Goal: Task Accomplishment & Management: Manage account settings

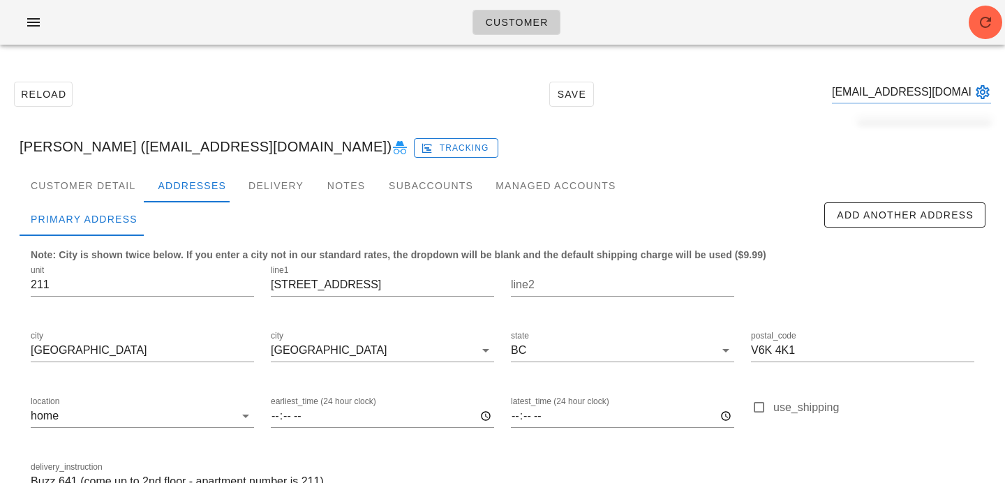
scroll to position [0, 18]
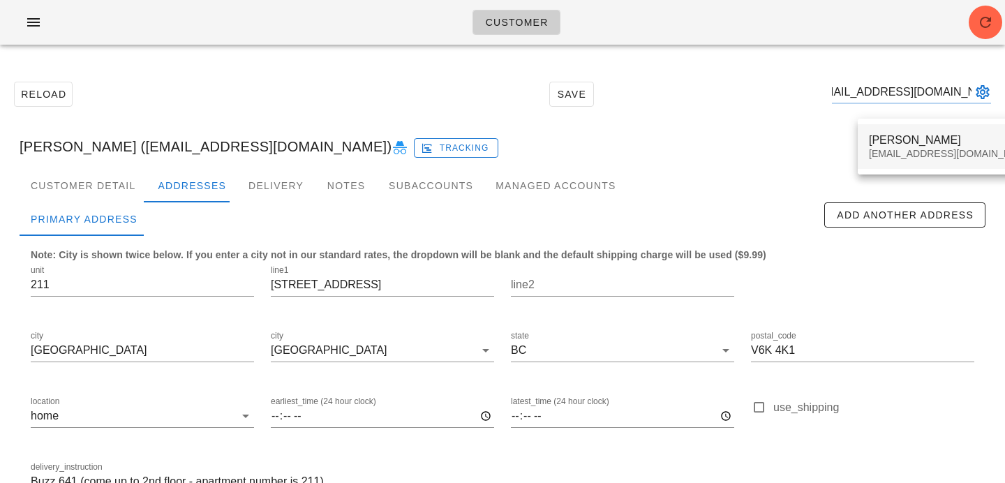
type input "[EMAIL_ADDRESS][DOMAIN_NAME]"
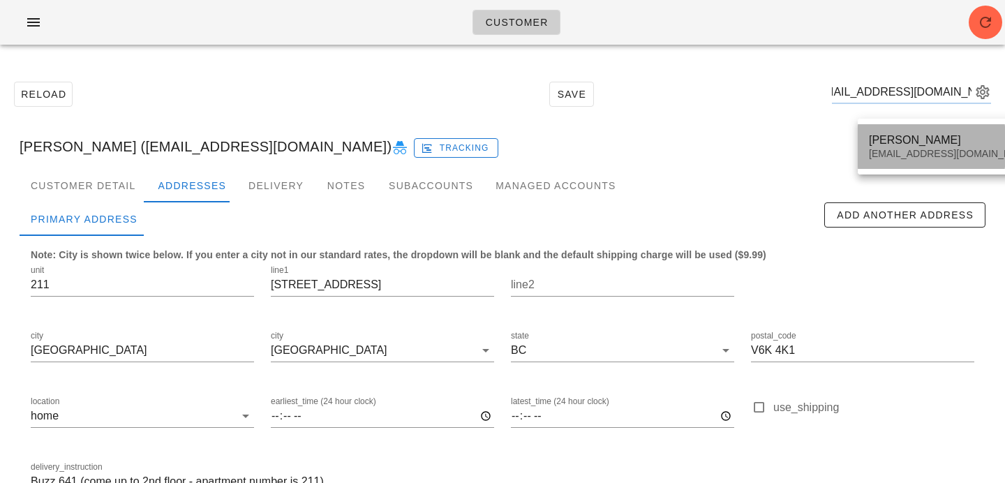
scroll to position [0, 0]
click at [900, 148] on div "[EMAIL_ADDRESS][DOMAIN_NAME]" at bounding box center [951, 154] width 165 height 12
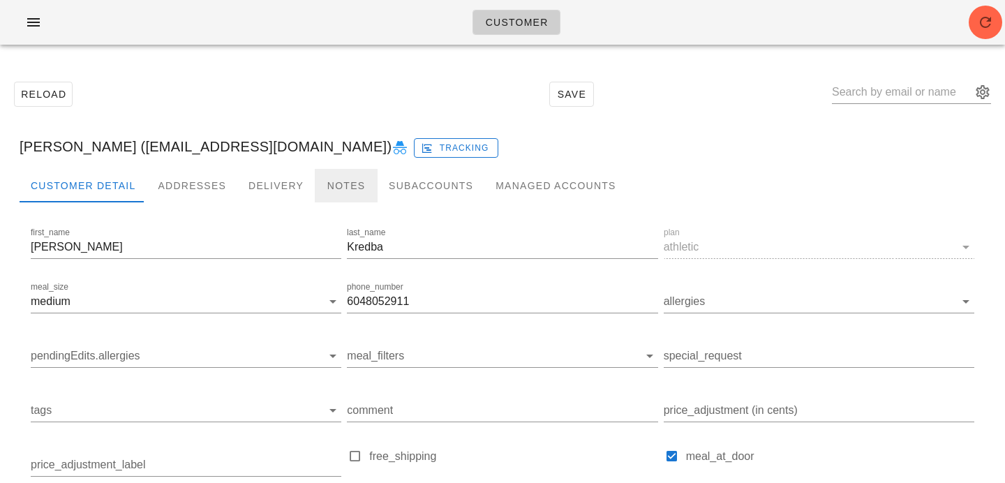
click at [320, 196] on div "Notes" at bounding box center [346, 185] width 63 height 33
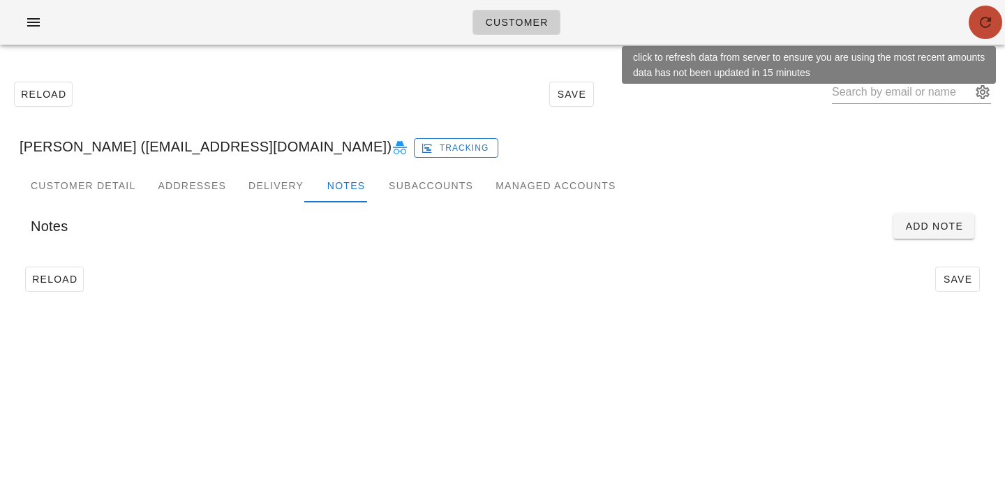
click at [972, 30] on span "button" at bounding box center [984, 22] width 33 height 17
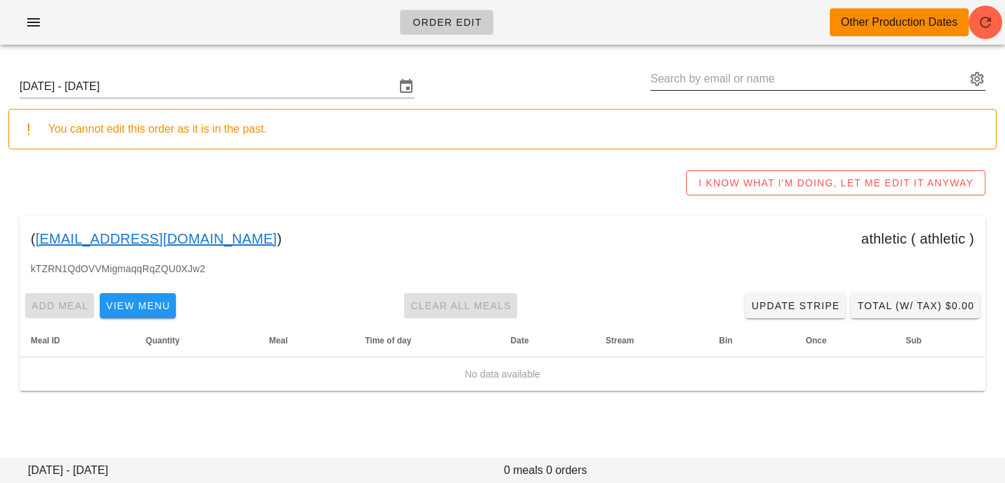
click at [886, 81] on input "text" at bounding box center [807, 79] width 315 height 22
paste input "erinnkredable@icloud.com"
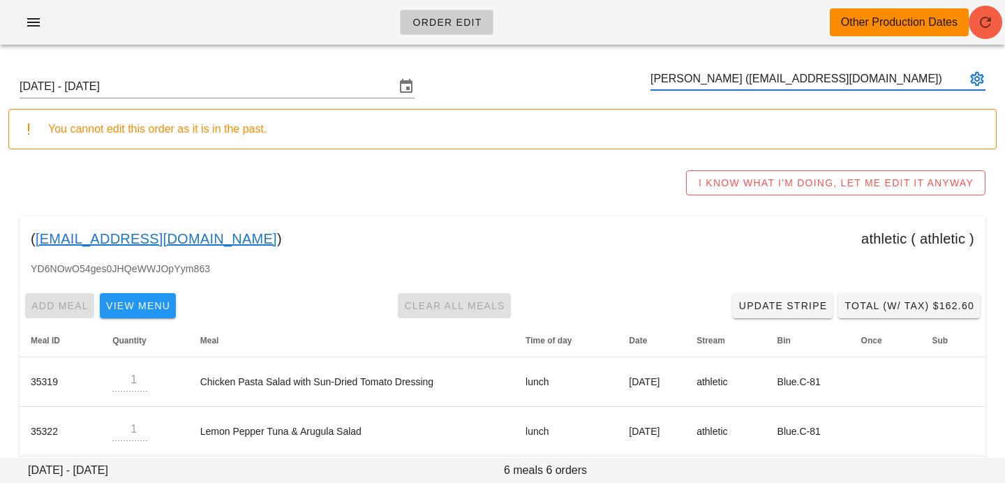
type input "[PERSON_NAME] ([EMAIL_ADDRESS][DOMAIN_NAME])"
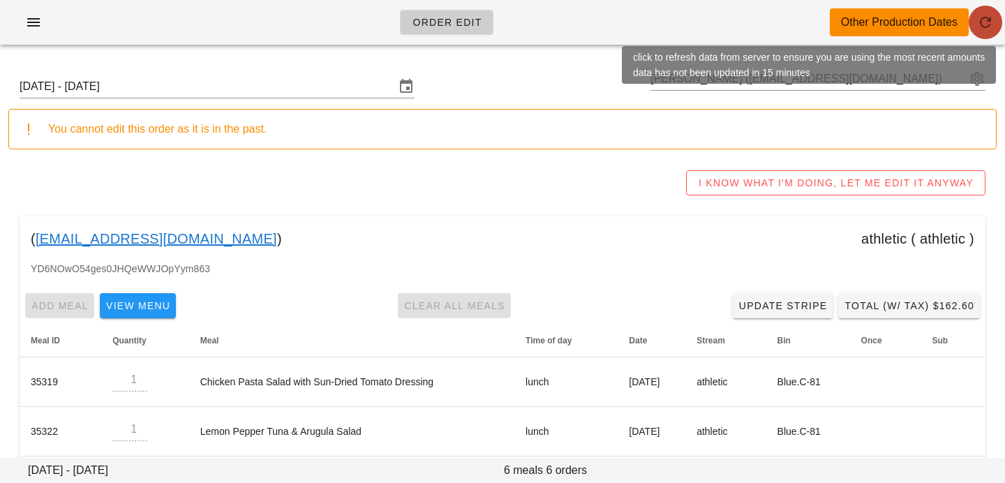
click at [969, 29] on span "button" at bounding box center [984, 22] width 33 height 17
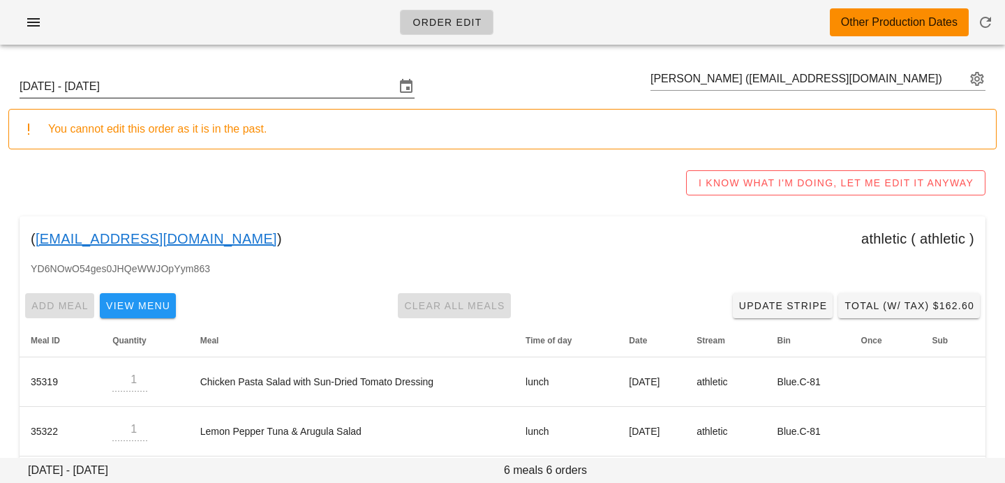
click at [344, 89] on input "[DATE] - [DATE]" at bounding box center [207, 86] width 375 height 22
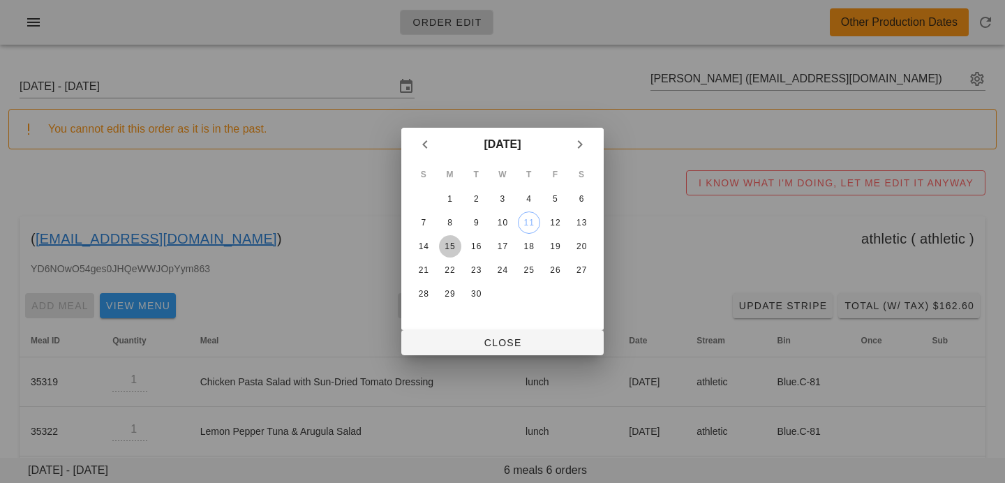
click at [443, 246] on div "15" at bounding box center [450, 246] width 22 height 10
click at [457, 343] on span "Close" at bounding box center [502, 342] width 180 height 11
type input "Sunday September 14 - Saturday September 20"
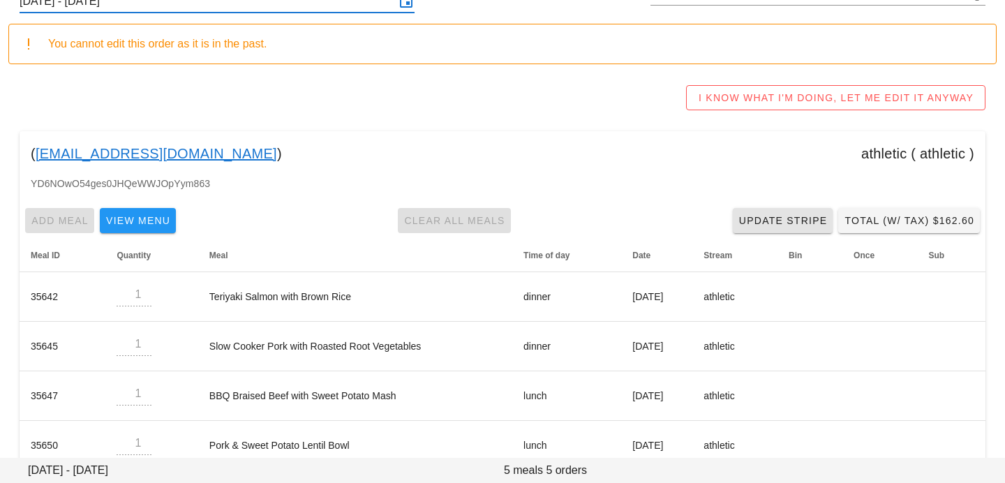
scroll to position [163, 0]
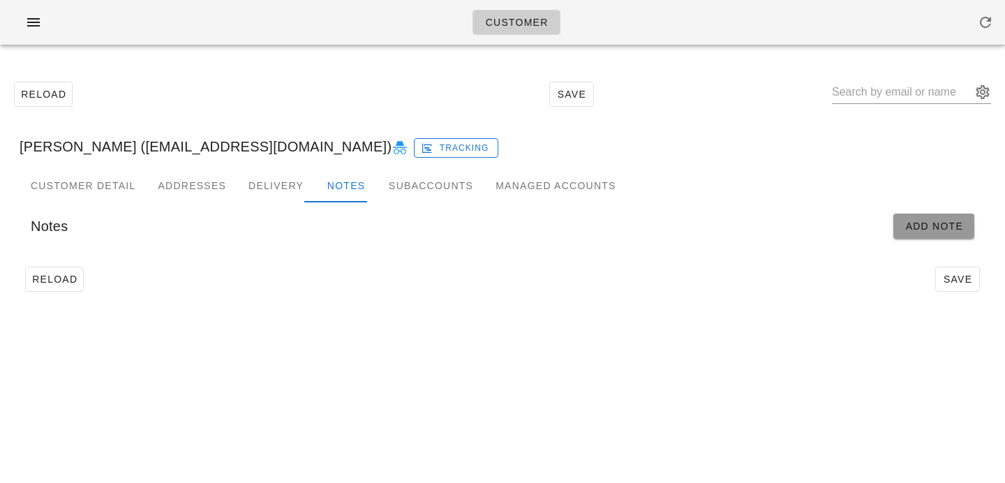
click at [931, 227] on span "Add Note" at bounding box center [933, 225] width 59 height 11
type input "[PERSON_NAME] ([EMAIL_ADDRESS][DOMAIN_NAME])"
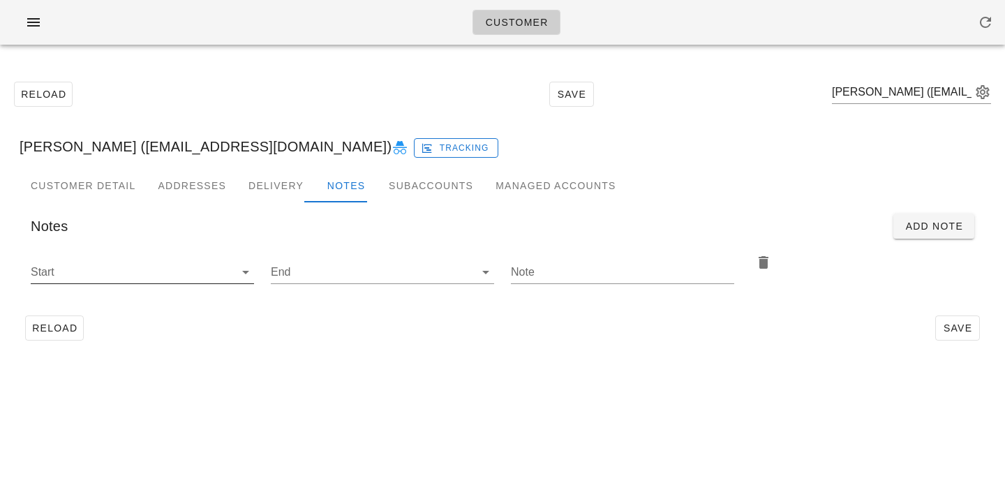
click at [220, 265] on input "Start" at bounding box center [131, 272] width 201 height 22
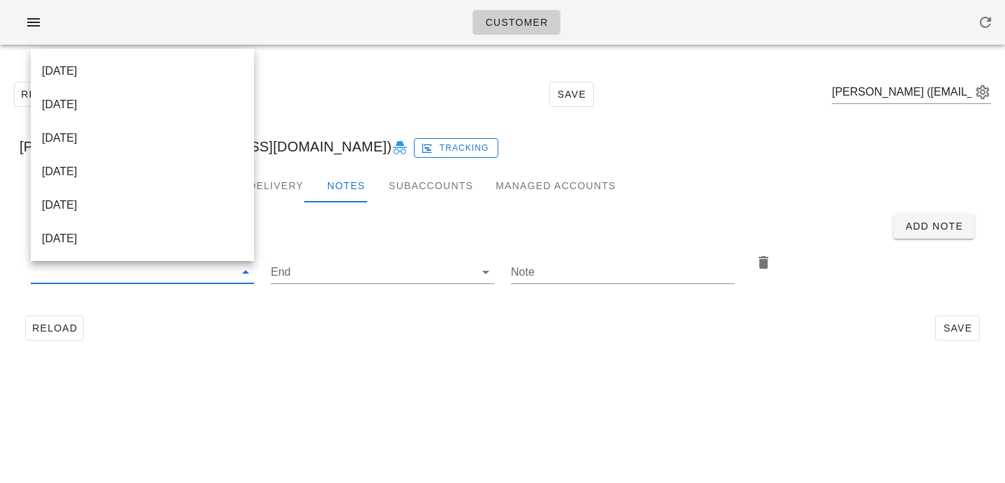
click at [212, 72] on div "2025-09-14" at bounding box center [142, 70] width 201 height 13
type input "2025-09-14"
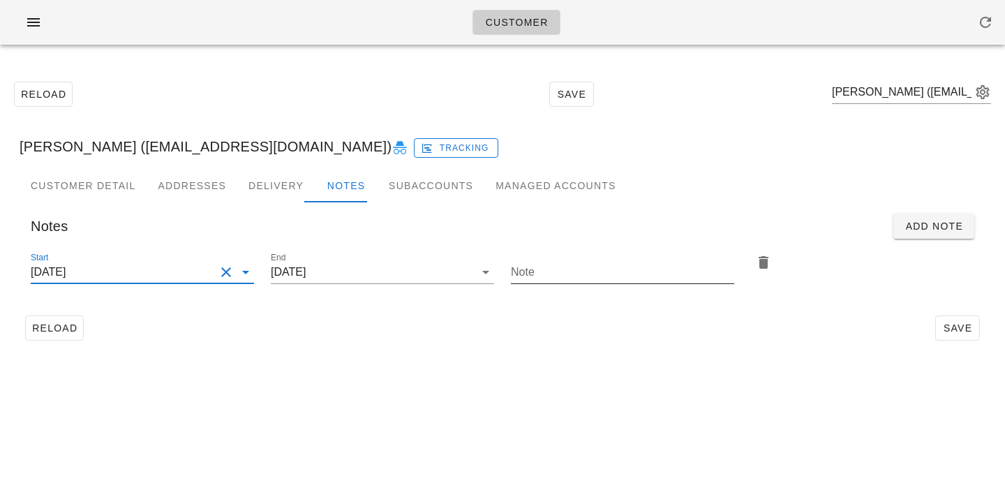
click at [617, 261] on input "Note" at bounding box center [622, 272] width 223 height 22
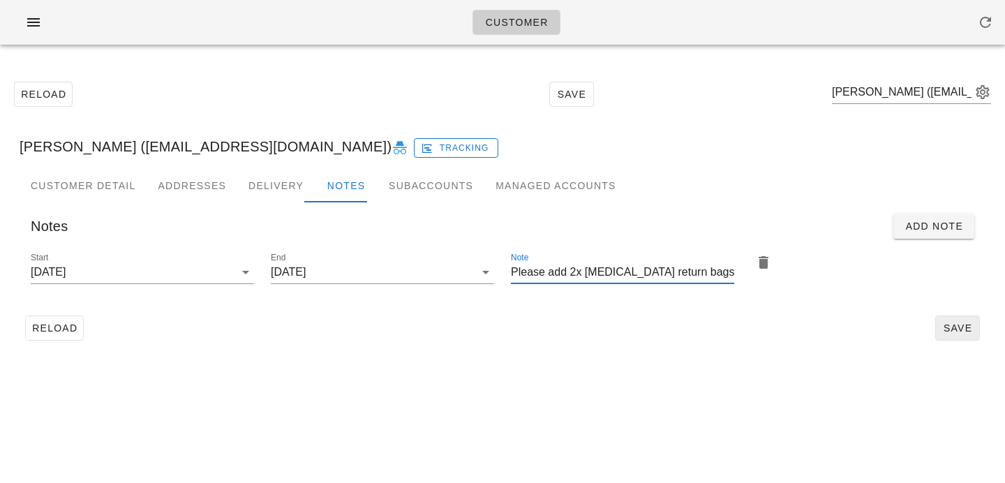
type input "Please add 2x ice pack return bags"
click at [956, 332] on span "Save" at bounding box center [957, 327] width 32 height 11
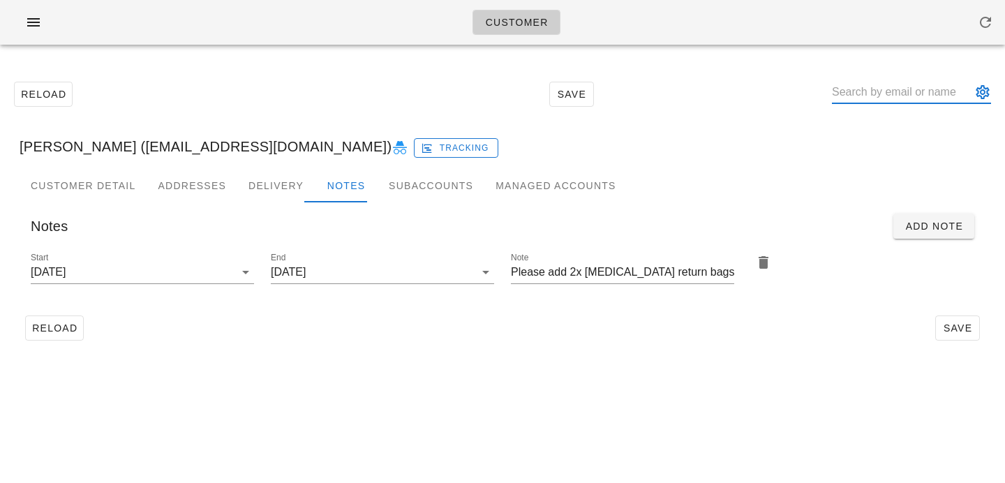
click at [873, 93] on input "text" at bounding box center [902, 92] width 140 height 22
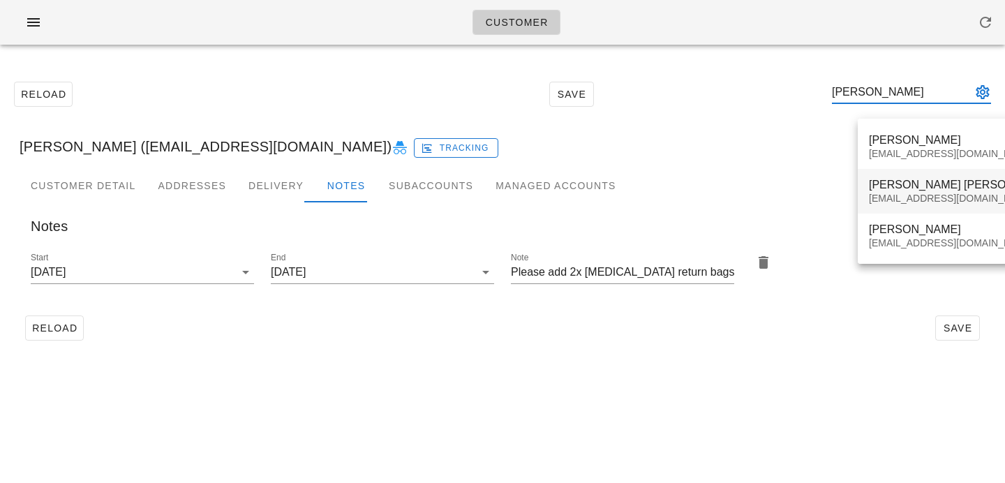
type input "[PERSON_NAME]"
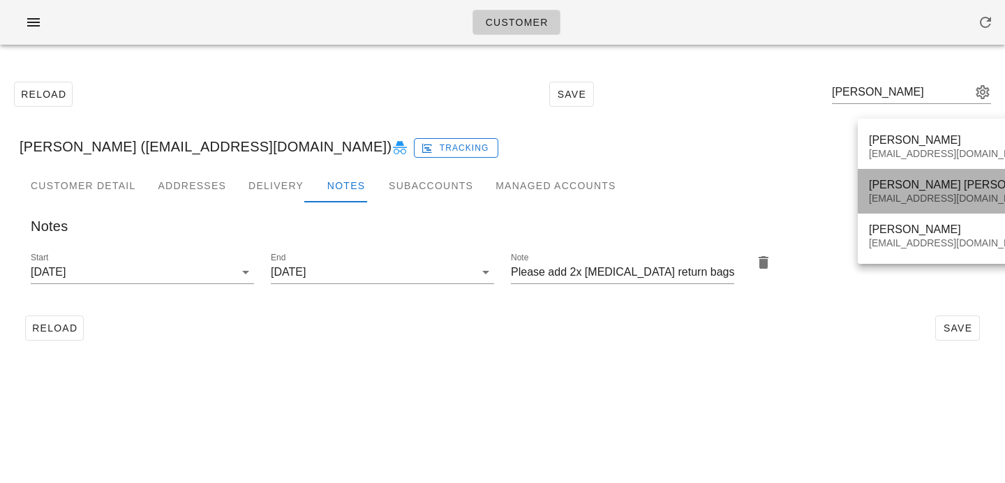
click at [933, 200] on div "[EMAIL_ADDRESS][DOMAIN_NAME]" at bounding box center [962, 199] width 187 height 12
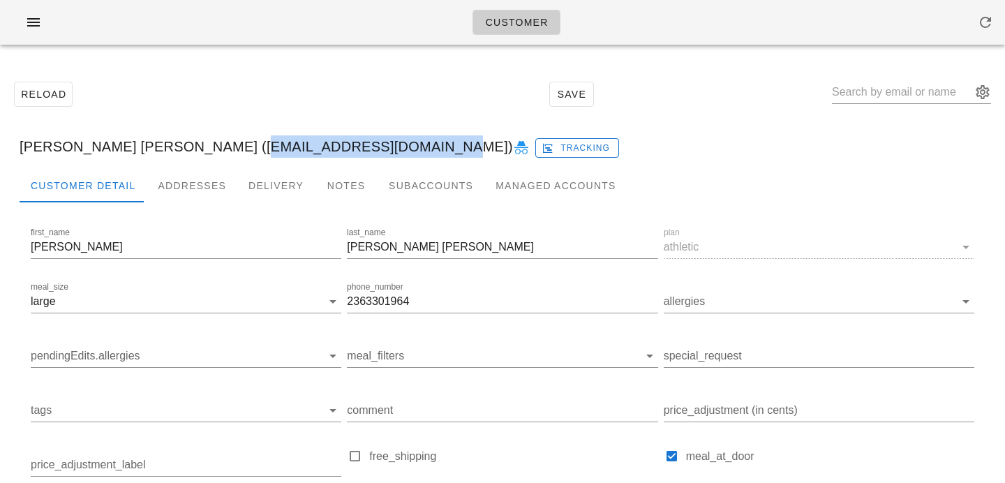
drag, startPoint x: 241, startPoint y: 148, endPoint x: 421, endPoint y: 140, distance: 180.2
click at [419, 140] on div "Leonardo Gomez Navas Acevedo (leonardogmz96@gmail.com) Tracking" at bounding box center [502, 146] width 988 height 45
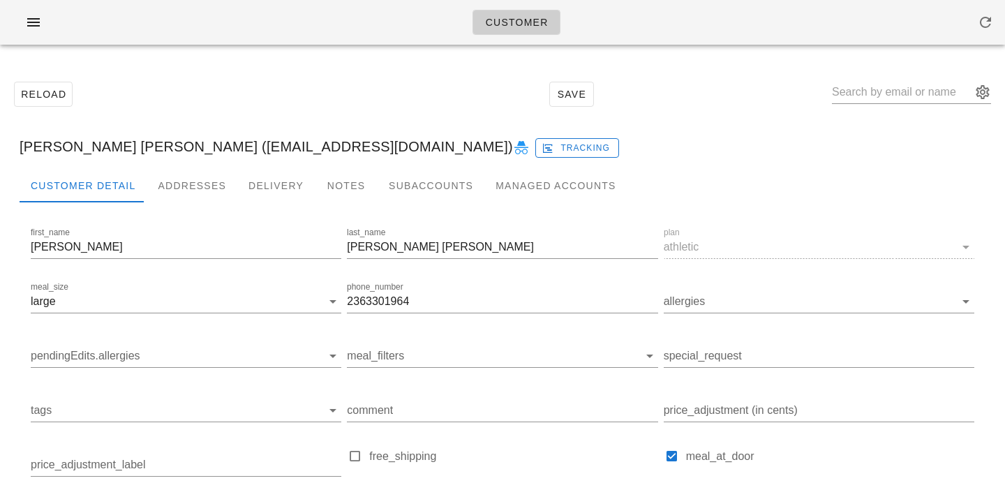
click at [419, 149] on div "Leonardo Gomez Navas Acevedo (leonardogmz96@gmail.com) Tracking" at bounding box center [502, 146] width 988 height 45
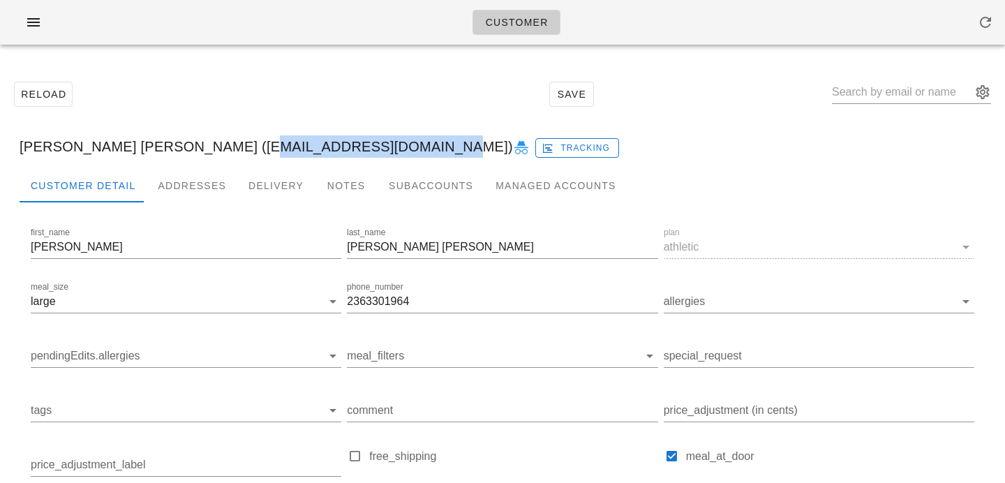
drag, startPoint x: 419, startPoint y: 149, endPoint x: 244, endPoint y: 149, distance: 175.1
click at [244, 149] on div "Leonardo Gomez Navas Acevedo (leonardogmz96@gmail.com) Tracking" at bounding box center [502, 146] width 988 height 45
copy div "leonardogmz96@gmail.com"
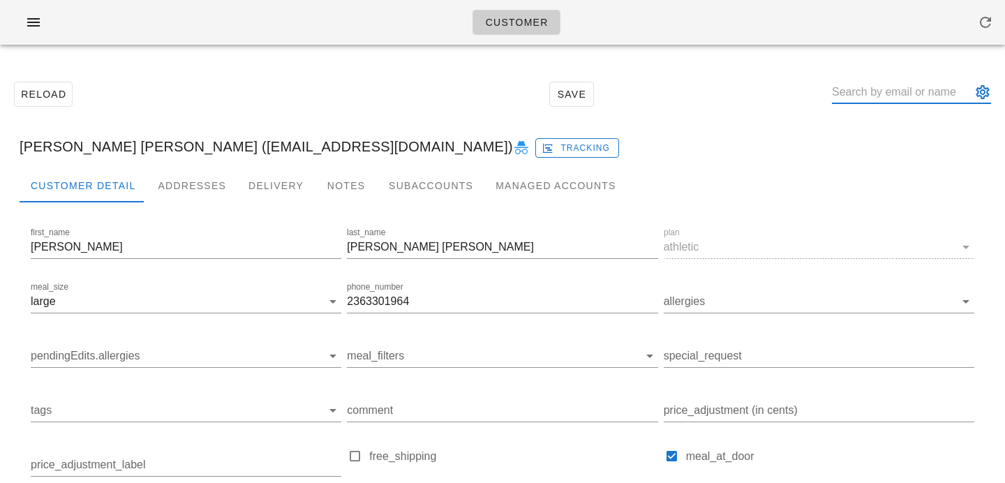
click at [881, 90] on input "text" at bounding box center [902, 92] width 140 height 22
click at [916, 89] on input "text" at bounding box center [902, 92] width 140 height 22
paste input "stevef1405@gmail.com"
type input "stevef1405@gmail.com"
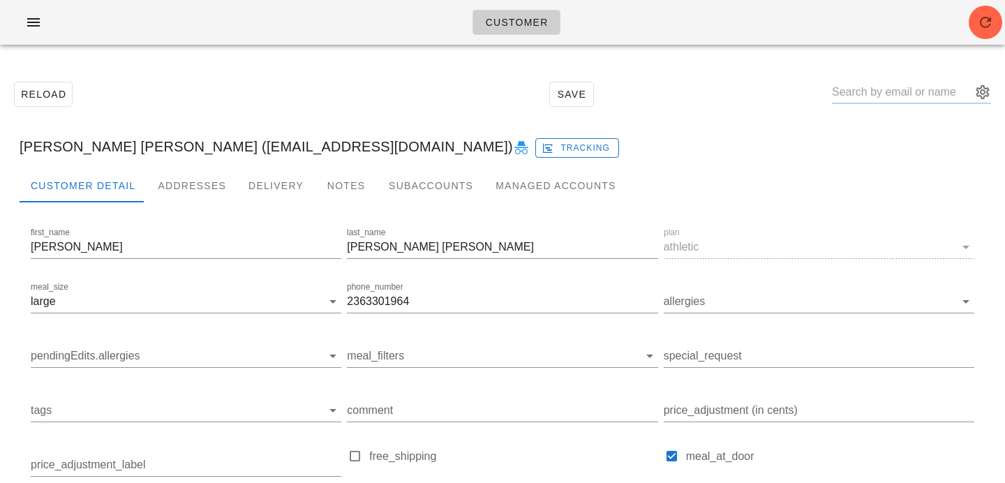
scroll to position [0, 0]
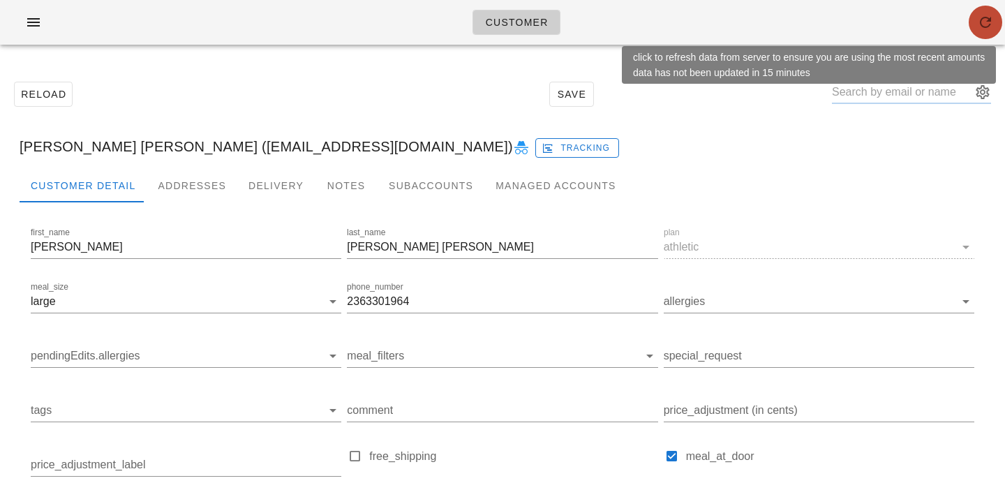
click at [968, 15] on span "button" at bounding box center [984, 22] width 33 height 17
